Goal: Task Accomplishment & Management: Manage account settings

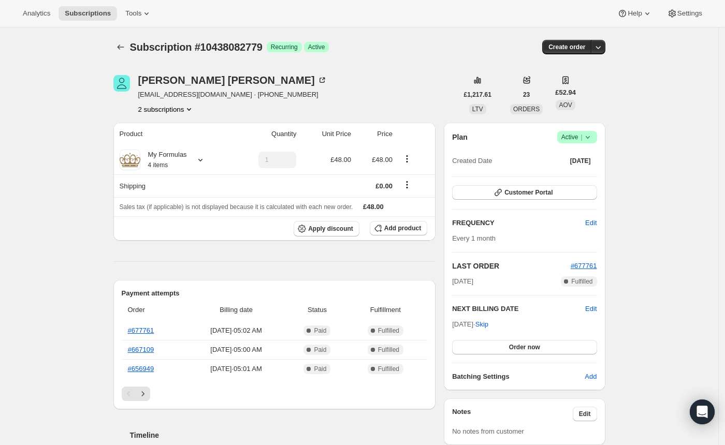
click at [168, 108] on button "2 subscriptions" at bounding box center [166, 109] width 56 height 10
click at [149, 146] on span "10992845019" at bounding box center [152, 146] width 41 height 8
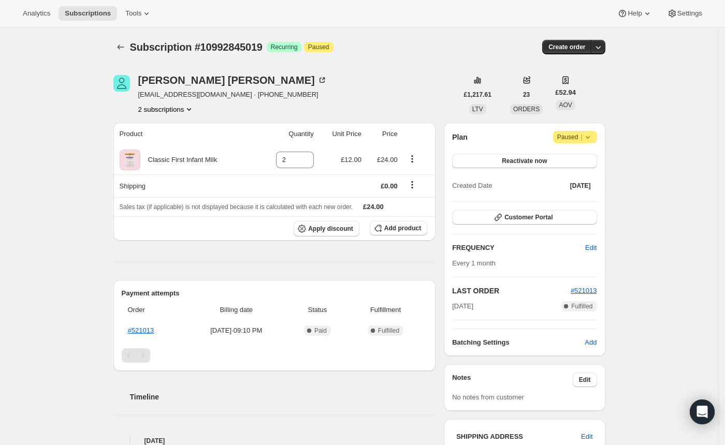
click at [162, 110] on button "2 subscriptions" at bounding box center [166, 109] width 56 height 10
click at [165, 129] on span "10438082779" at bounding box center [153, 129] width 41 height 8
